Goal: Task Accomplishment & Management: Manage account settings

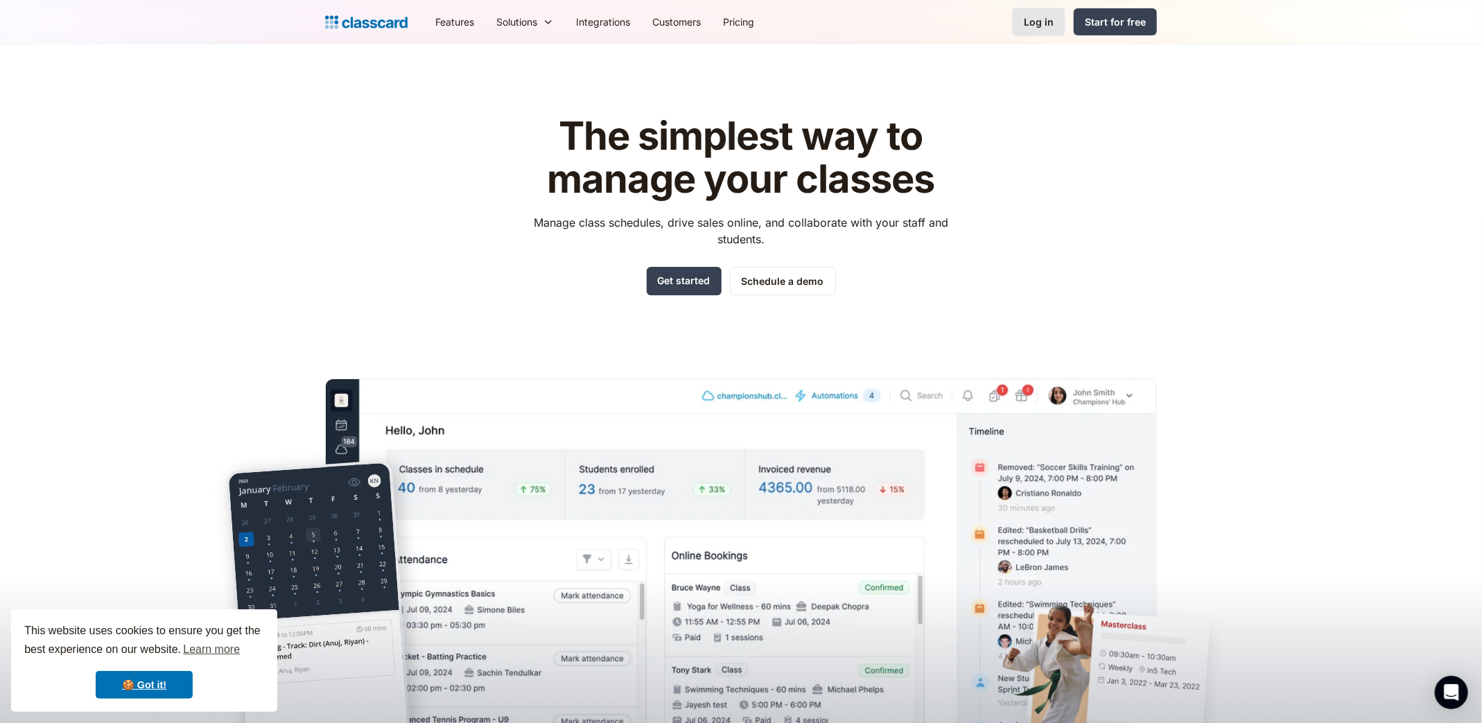
click at [668, 22] on div "Log in" at bounding box center [1039, 22] width 30 height 15
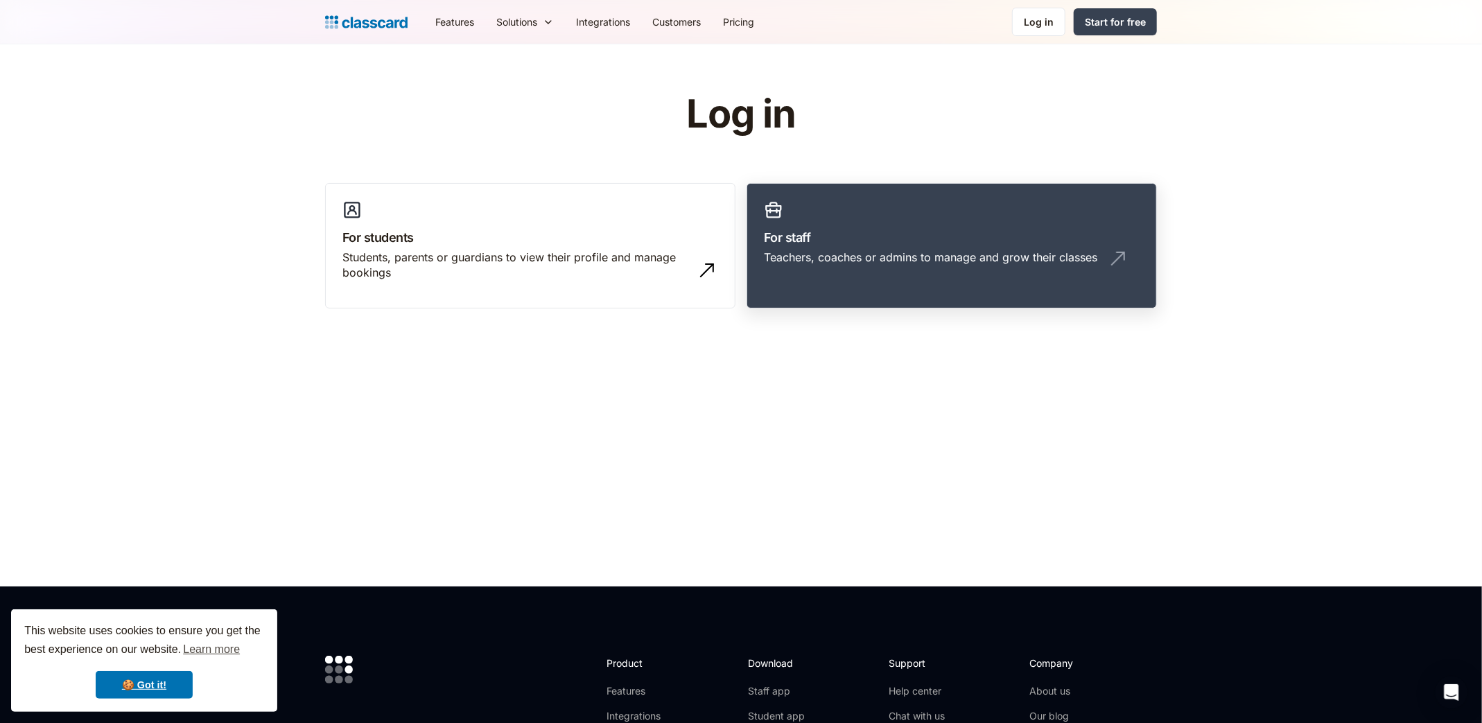
click at [950, 251] on div "Teachers, coaches or admins to manage and grow their classes" at bounding box center [930, 257] width 333 height 15
